Goal: Task Accomplishment & Management: Manage account settings

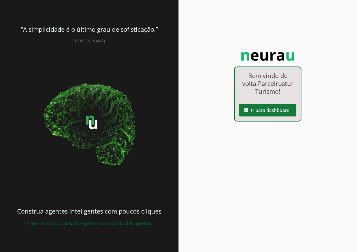
click at [275, 111] on span at bounding box center [267, 109] width 57 height 13
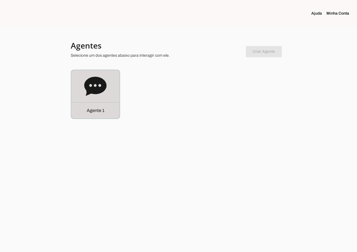
click at [96, 88] on icon at bounding box center [95, 86] width 22 height 19
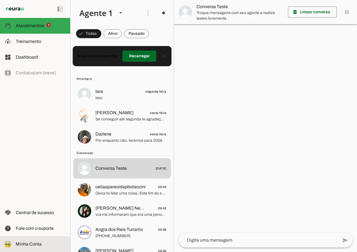
click at [35, 243] on span "Minha Conta" at bounding box center [29, 243] width 26 height 5
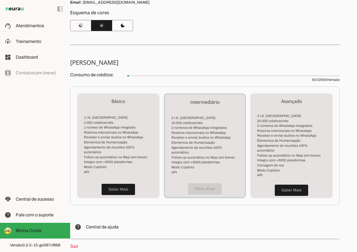
scroll to position [39, 0]
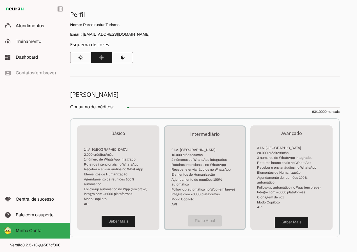
click at [206, 212] on div "Plano Atual" at bounding box center [205, 220] width 80 height 17
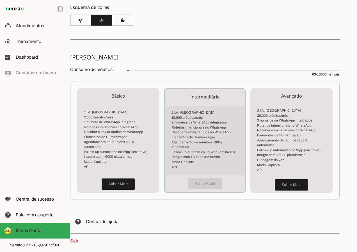
scroll to position [67, 0]
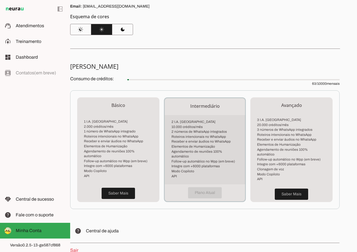
click at [213, 159] on li "Follow-up automático no Wpp (em breve)" at bounding box center [204, 161] width 67 height 5
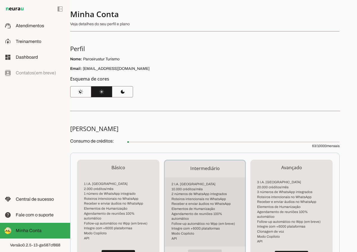
scroll to position [0, 0]
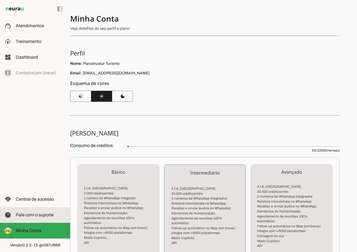
click at [34, 216] on span "Fale com o suporte" at bounding box center [35, 214] width 38 height 5
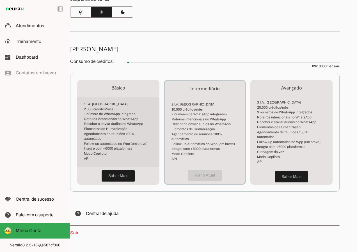
scroll to position [95, 0]
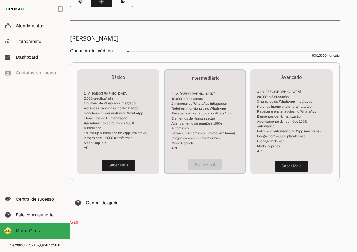
click at [199, 160] on div "Plano Atual" at bounding box center [205, 164] width 80 height 17
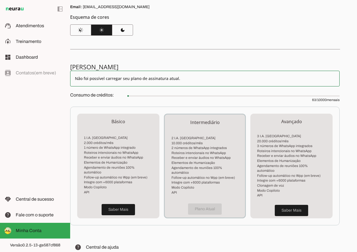
scroll to position [26, 0]
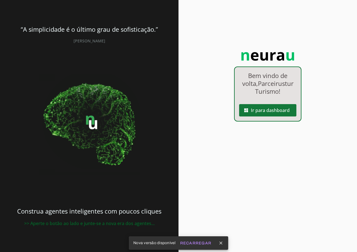
drag, startPoint x: 259, startPoint y: 114, endPoint x: 267, endPoint y: 114, distance: 8.1
click at [267, 114] on span at bounding box center [267, 109] width 57 height 13
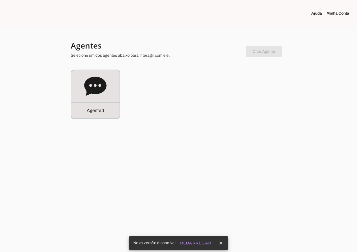
click at [337, 13] on link "Minha Conta" at bounding box center [339, 14] width 27 height 6
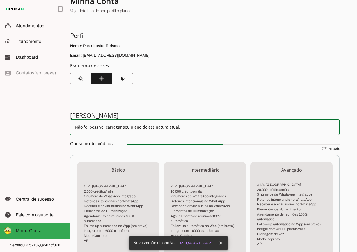
scroll to position [110, 0]
